Goal: Task Accomplishment & Management: Use online tool/utility

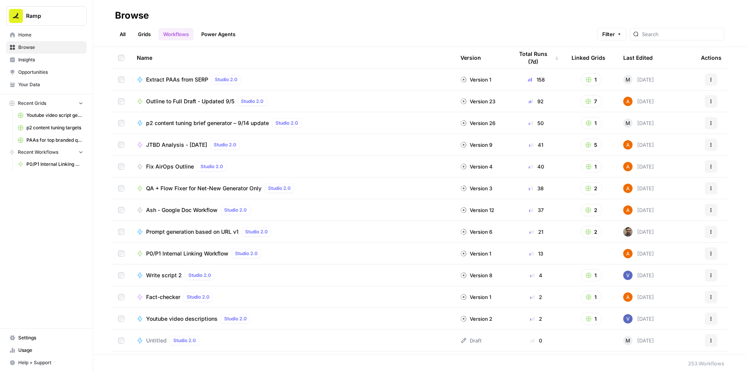
click at [163, 253] on span "P0/P1 Internal Linking Workflow" at bounding box center [187, 254] width 82 height 8
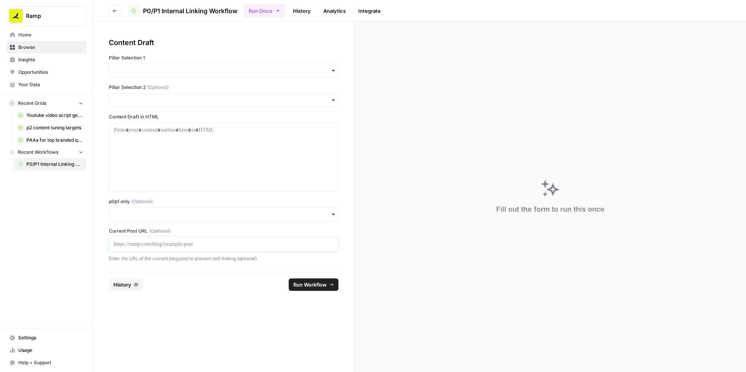
click at [145, 245] on p at bounding box center [223, 244] width 219 height 8
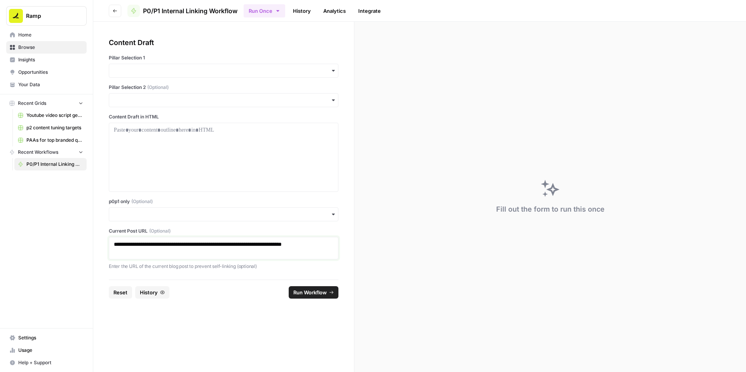
click at [191, 249] on p "**********" at bounding box center [223, 248] width 219 height 16
drag, startPoint x: 199, startPoint y: 245, endPoint x: 200, endPoint y: 251, distance: 6.3
click at [200, 251] on p "**********" at bounding box center [223, 248] width 219 height 16
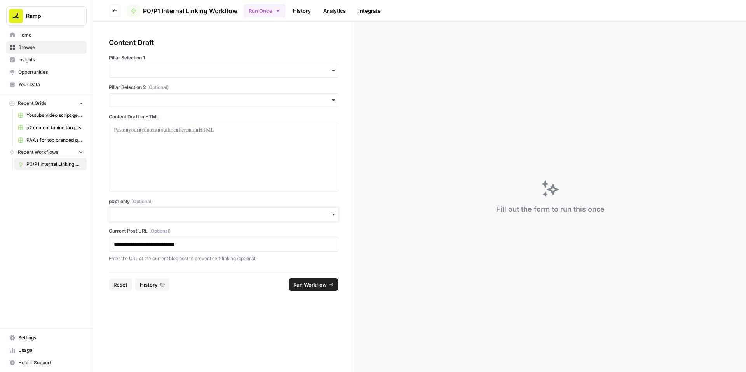
click at [208, 217] on input "p0p1 only (Optional)" at bounding box center [223, 214] width 219 height 8
click at [141, 233] on div "Yes" at bounding box center [223, 235] width 229 height 15
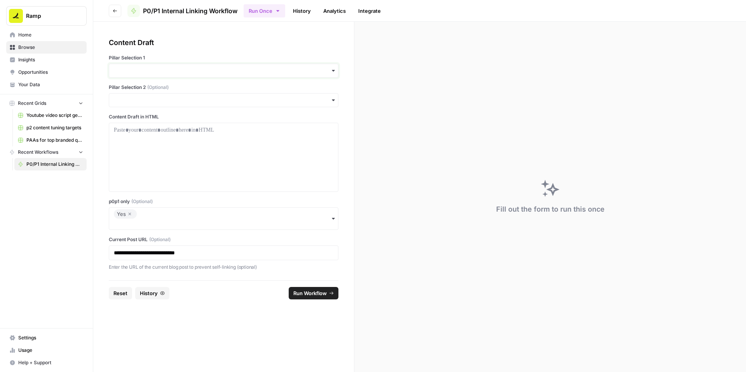
click at [165, 71] on input "Pillar Selection 1" at bounding box center [223, 71] width 219 height 8
click at [150, 87] on div "Accounts Payable" at bounding box center [223, 91] width 229 height 15
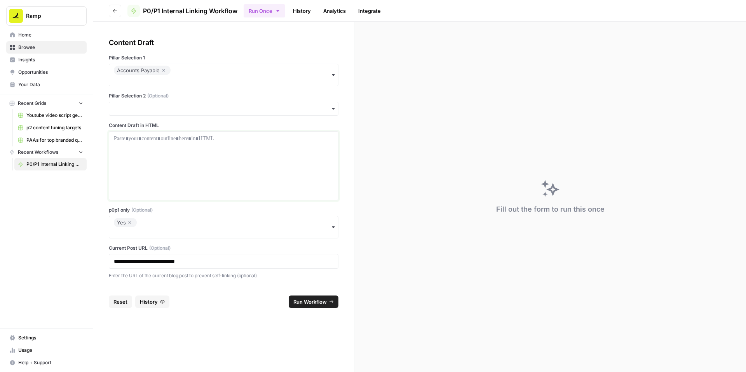
click at [236, 138] on p at bounding box center [223, 139] width 219 height 8
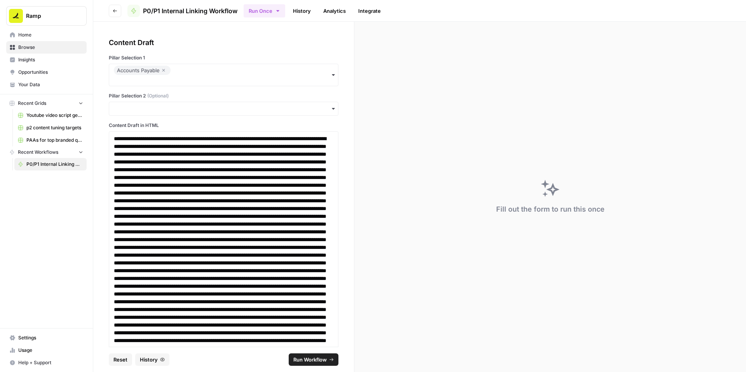
click at [310, 360] on span "Run Workflow" at bounding box center [309, 360] width 33 height 8
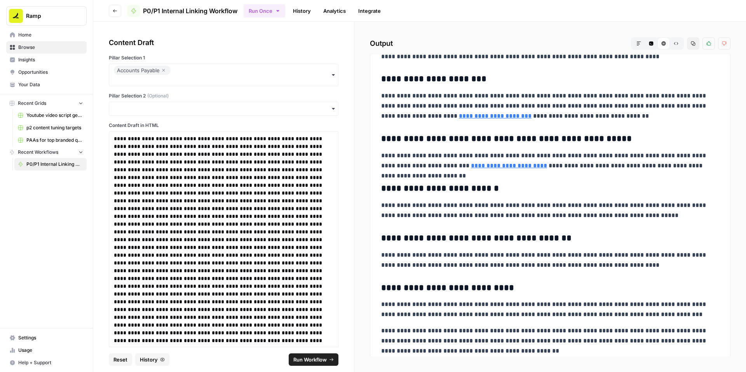
scroll to position [3415, 0]
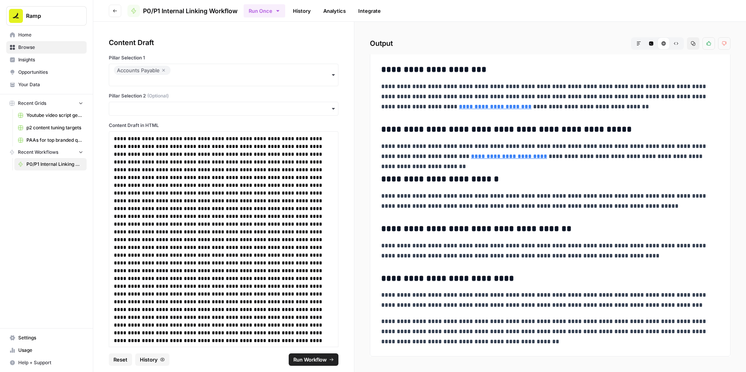
click at [692, 44] on icon "button" at bounding box center [692, 43] width 5 height 5
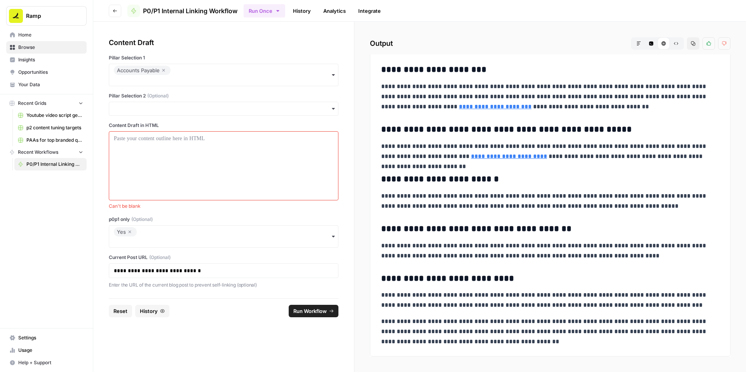
click at [129, 232] on icon "button" at bounding box center [130, 232] width 3 height 3
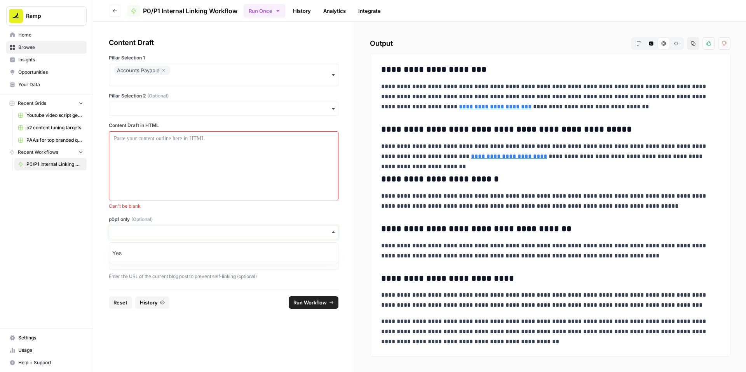
click at [129, 232] on input "p0p1 only (Optional)" at bounding box center [223, 232] width 219 height 8
click at [159, 160] on div at bounding box center [223, 166] width 219 height 62
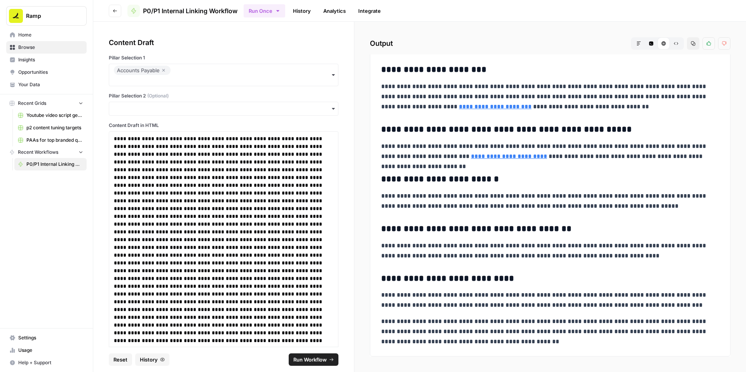
click at [309, 360] on span "Run Workflow" at bounding box center [309, 360] width 33 height 8
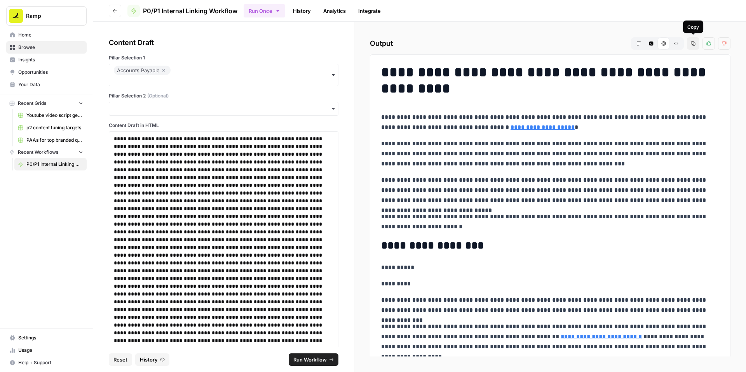
click at [696, 43] on button "Copy" at bounding box center [693, 43] width 12 height 12
